Goal: Use online tool/utility

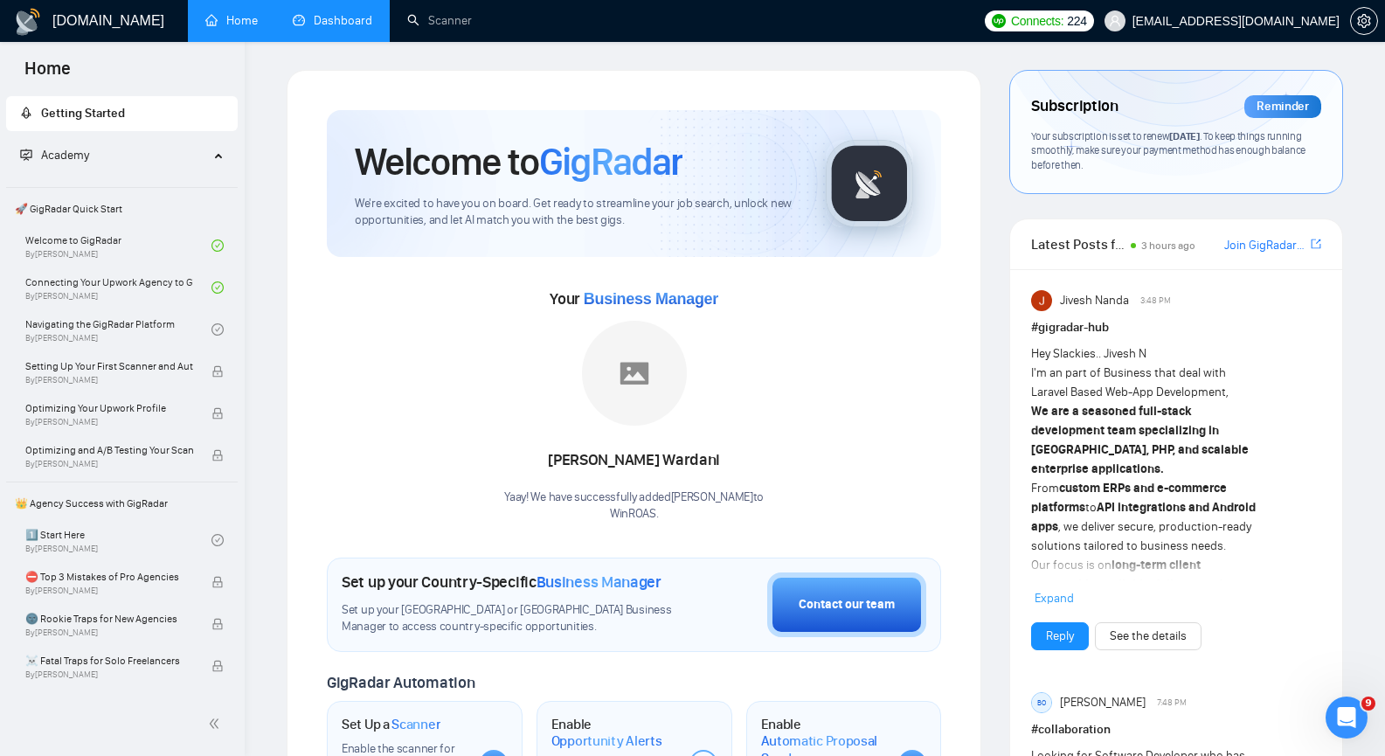
click at [335, 28] on link "Dashboard" at bounding box center [333, 20] width 80 height 15
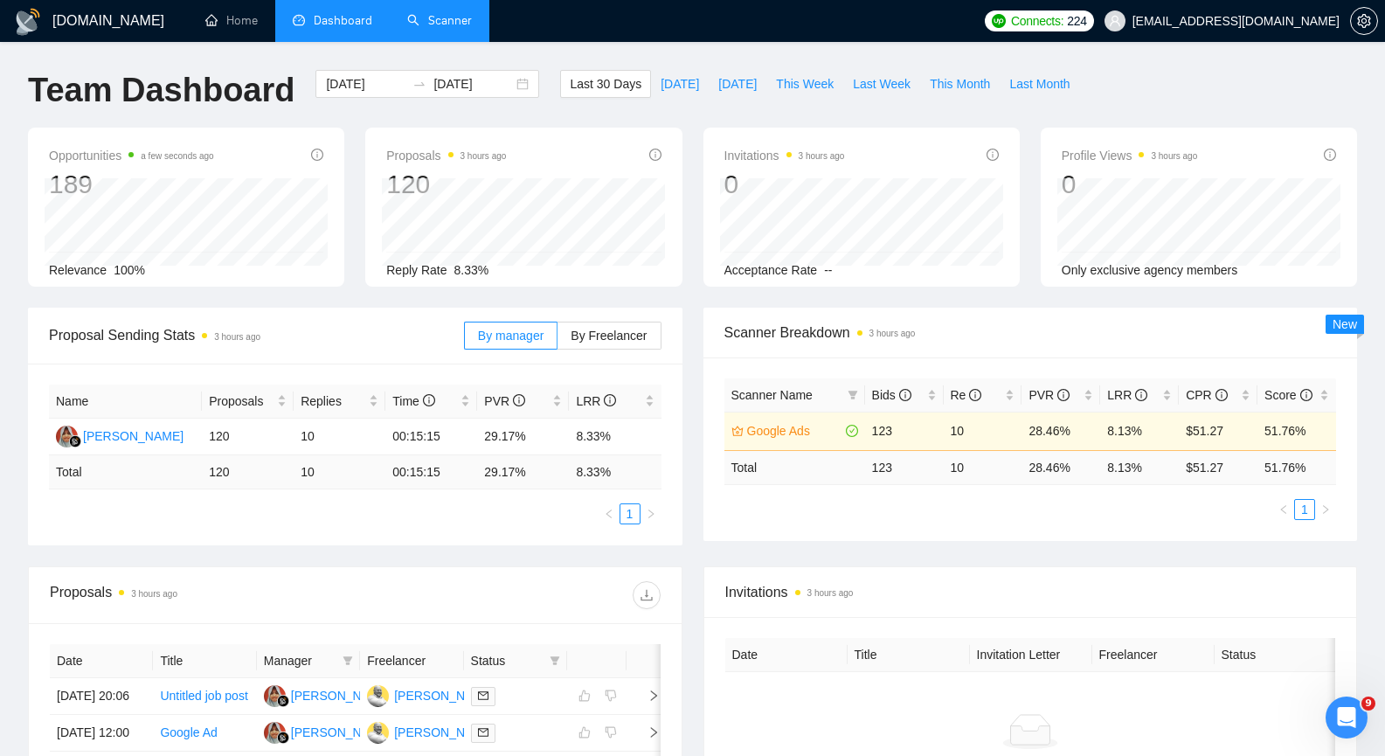
click at [434, 28] on link "Scanner" at bounding box center [439, 20] width 65 height 15
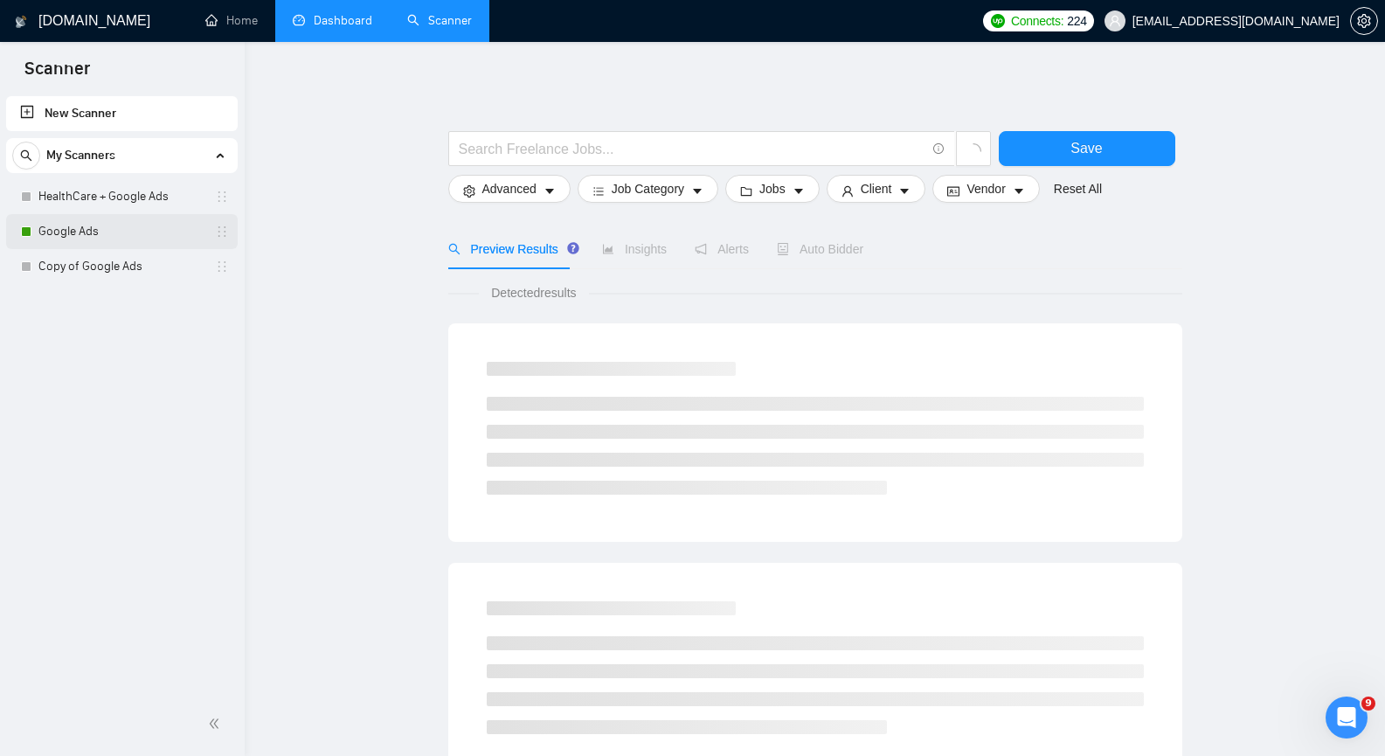
click at [108, 228] on link "Google Ads" at bounding box center [121, 231] width 166 height 35
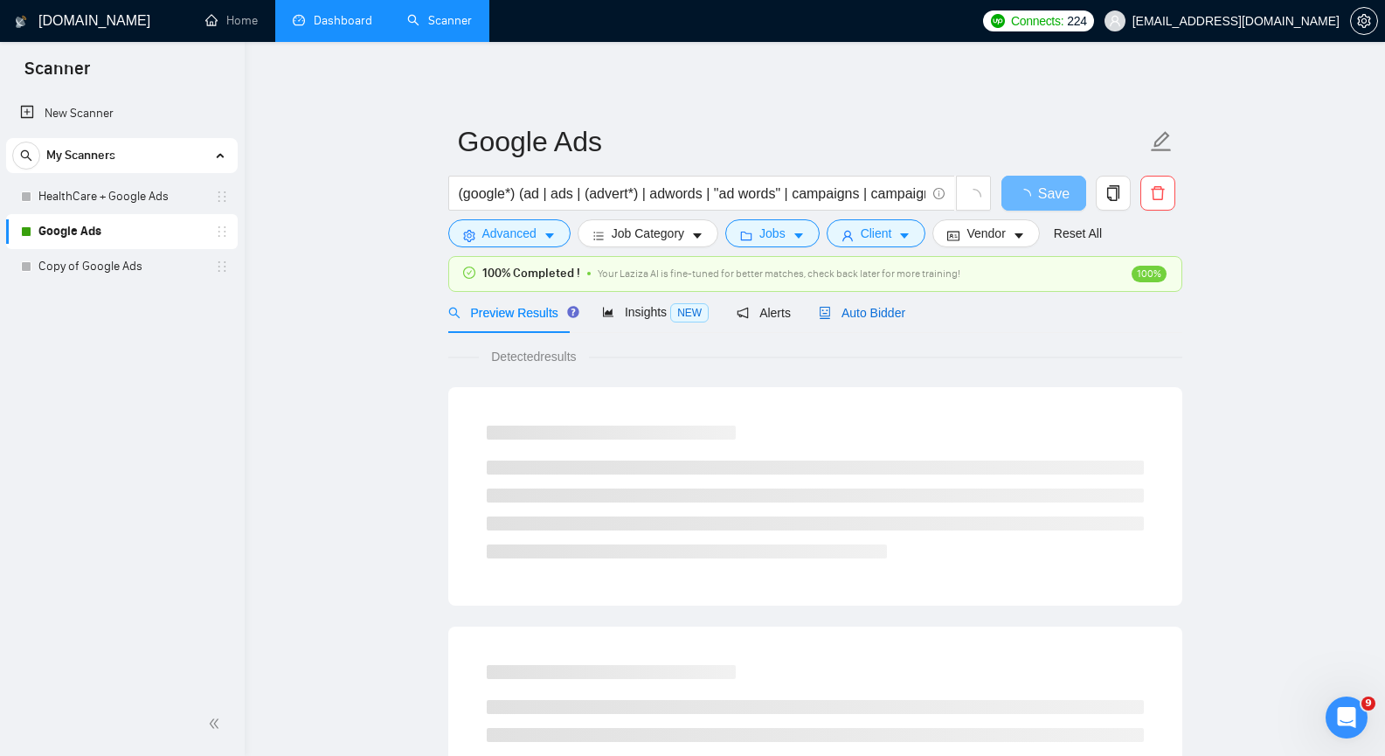
click at [864, 310] on span "Auto Bidder" at bounding box center [862, 313] width 87 height 14
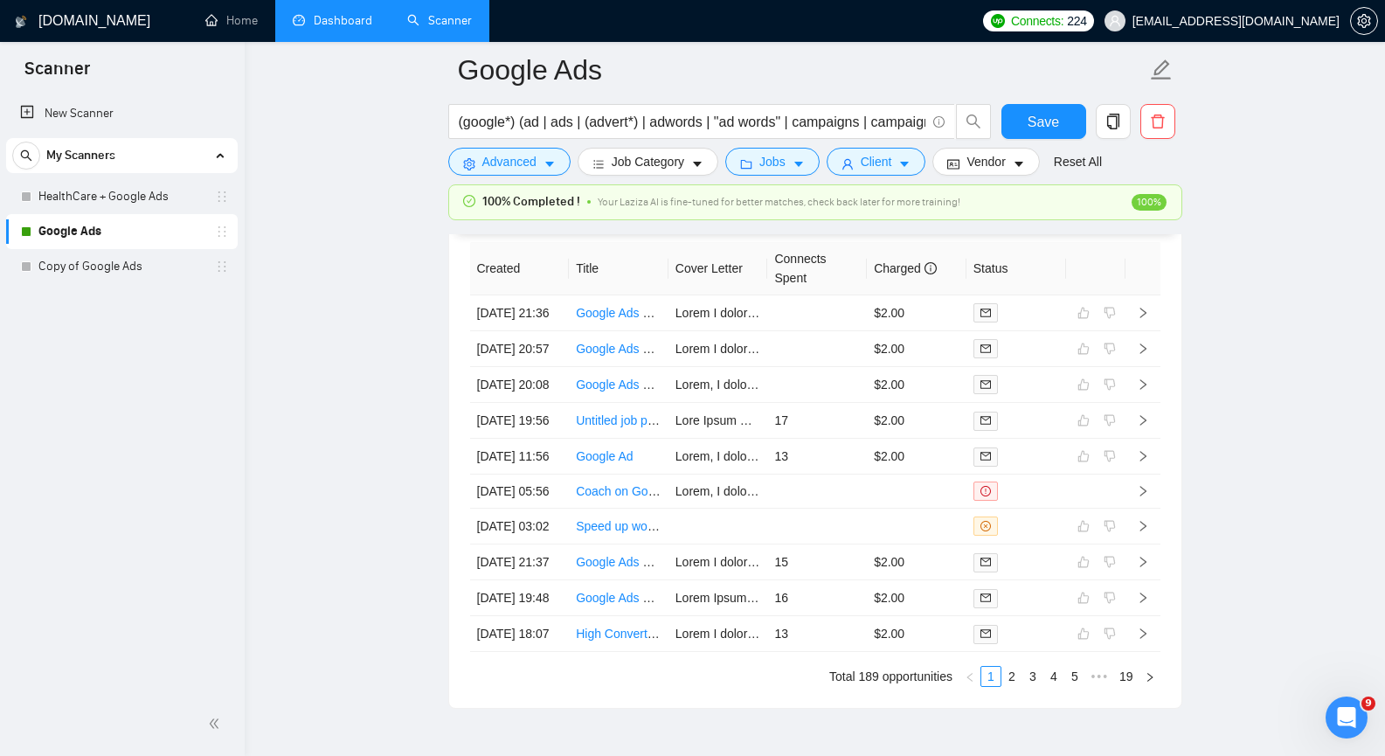
scroll to position [4458, 0]
